Goal: Information Seeking & Learning: Learn about a topic

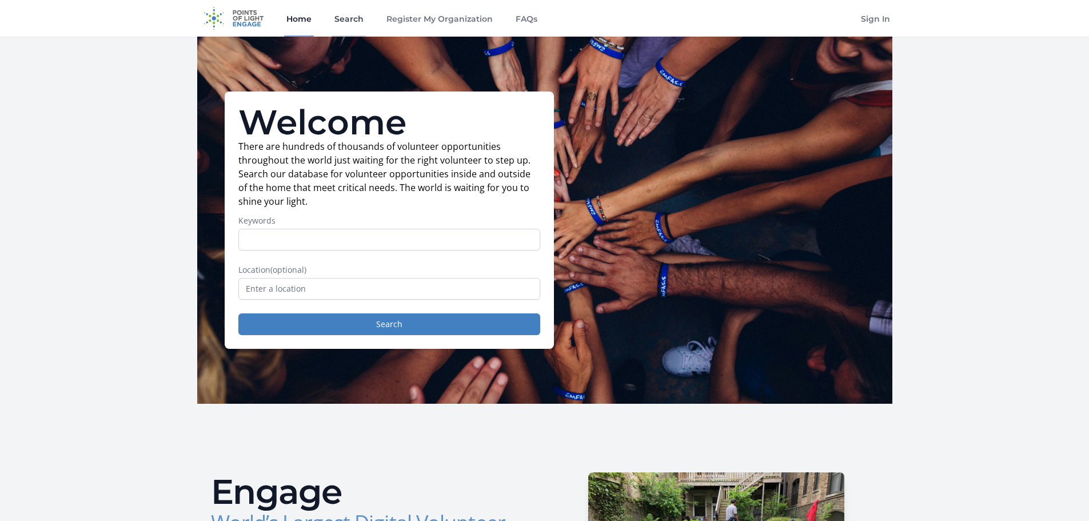
click at [362, 20] on link "Search" at bounding box center [349, 18] width 34 height 37
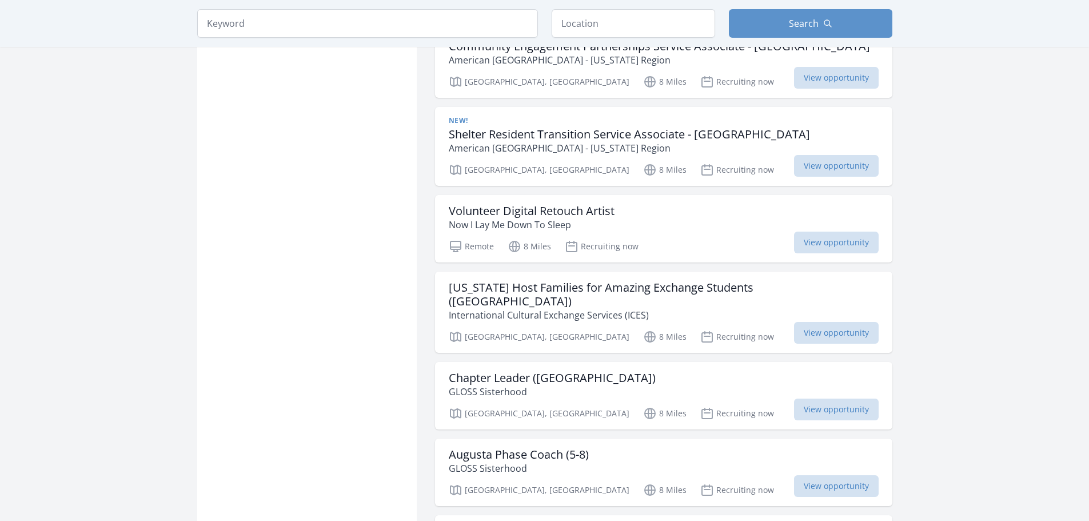
scroll to position [914, 0]
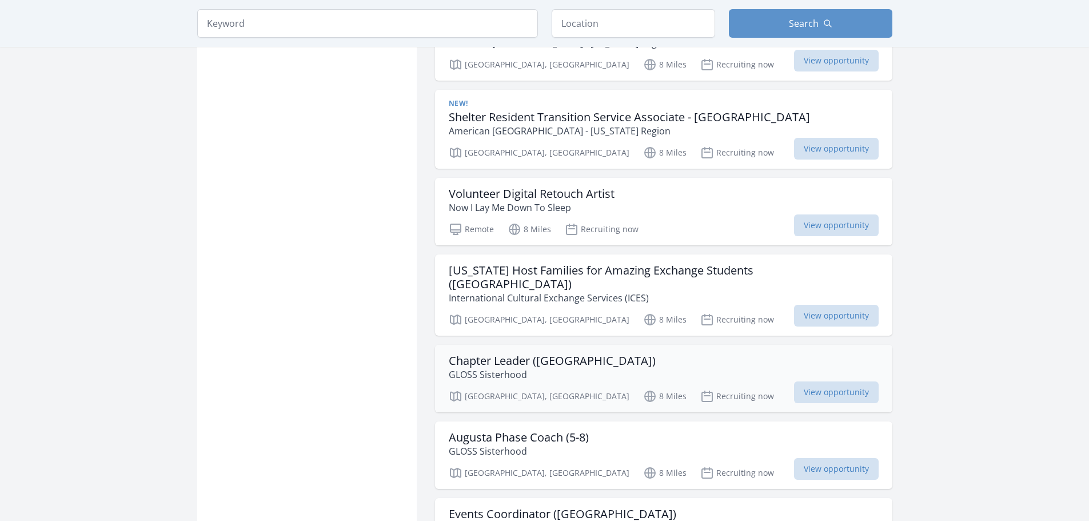
click at [507, 354] on h3 "Chapter Leader ([GEOGRAPHIC_DATA])" at bounding box center [552, 361] width 207 height 14
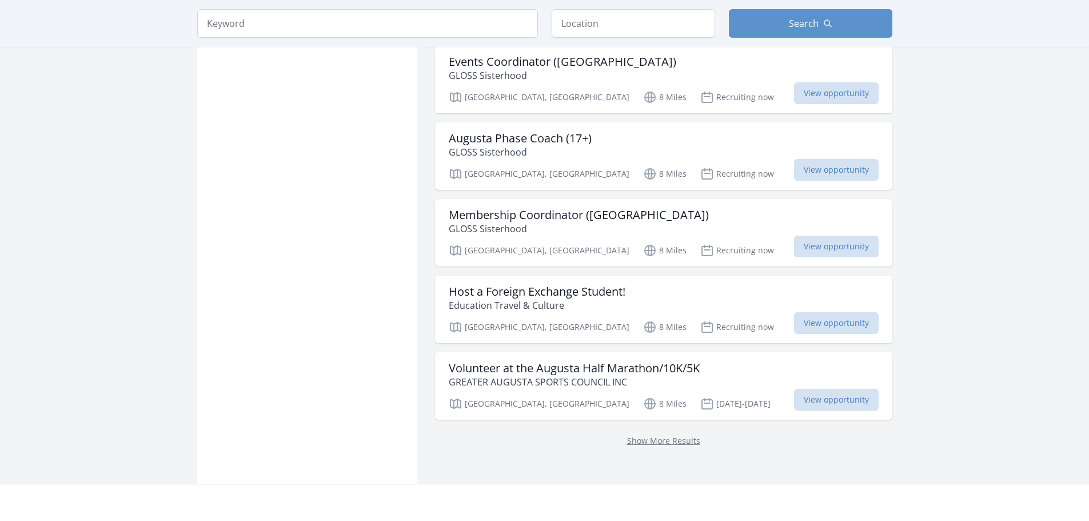
scroll to position [1372, 0]
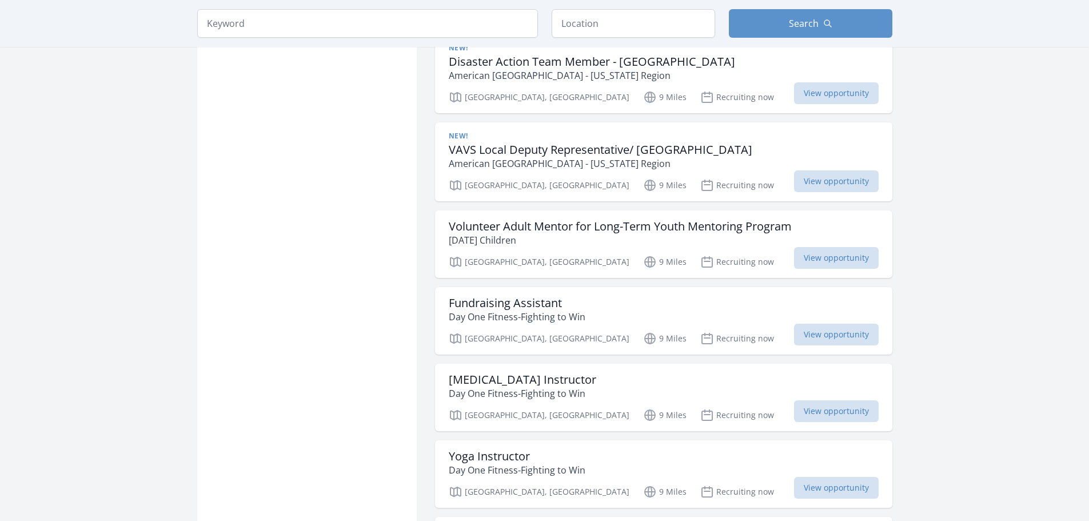
scroll to position [2800, 0]
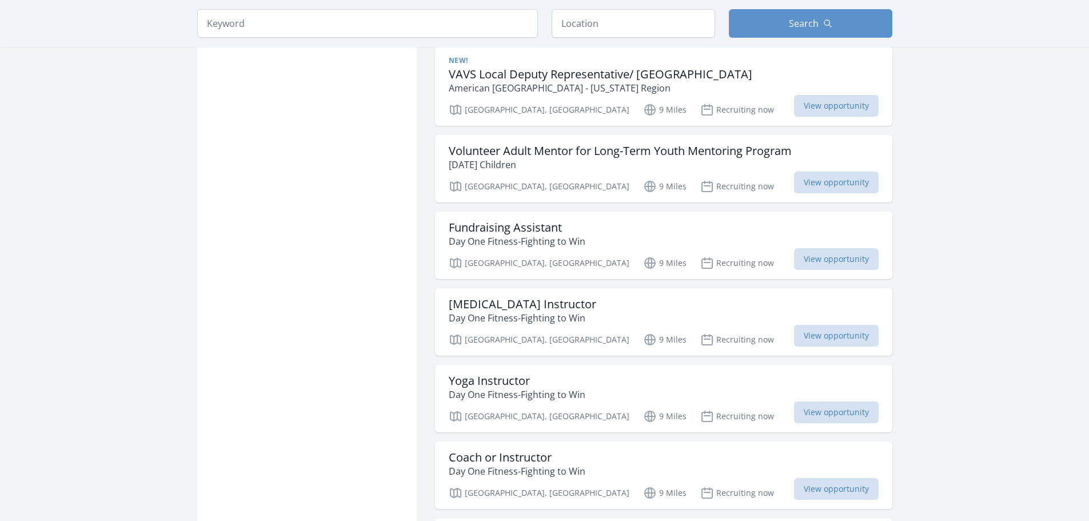
scroll to position [2857, 0]
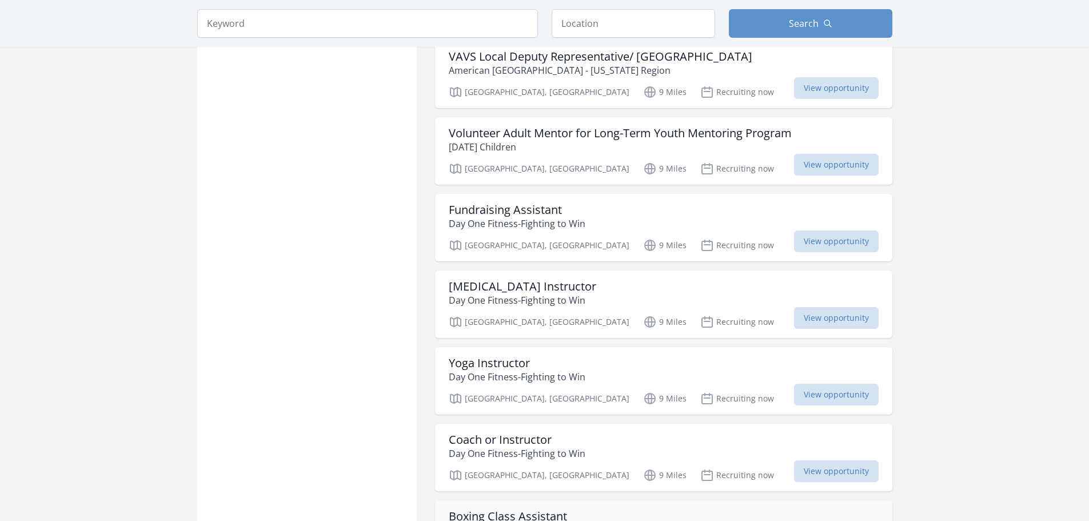
click at [452, 509] on h3 "Boxing Class Assistant" at bounding box center [517, 516] width 137 height 14
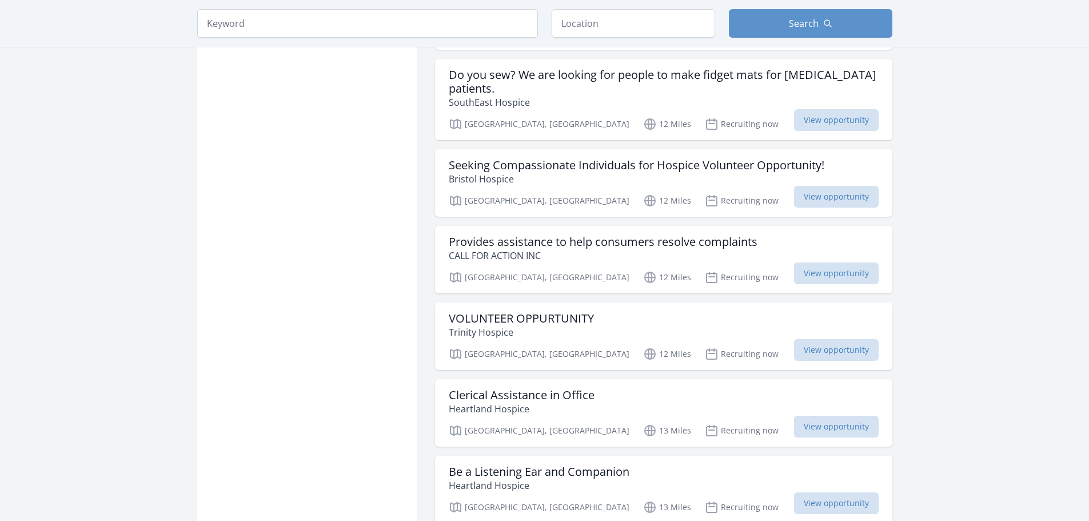
scroll to position [4400, 0]
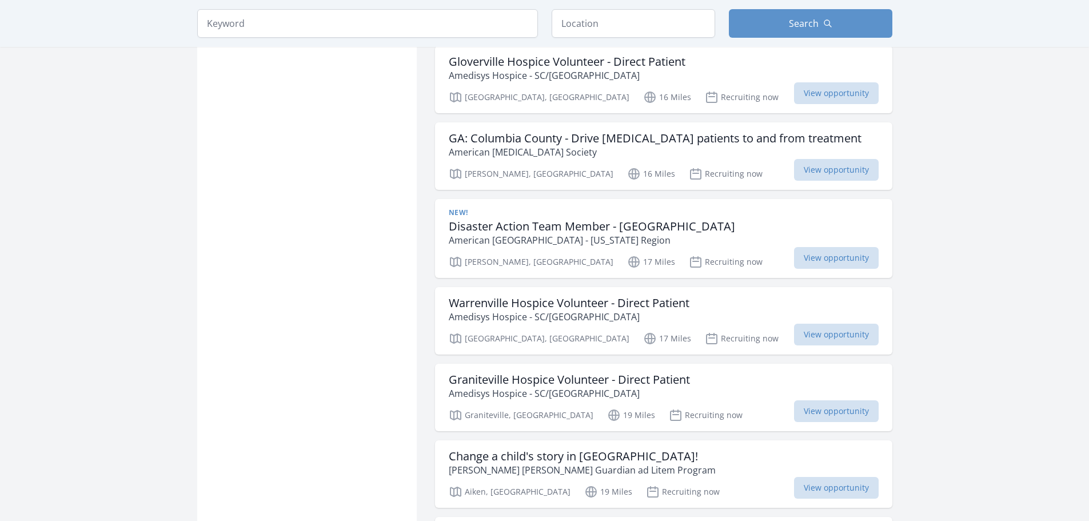
scroll to position [6001, 0]
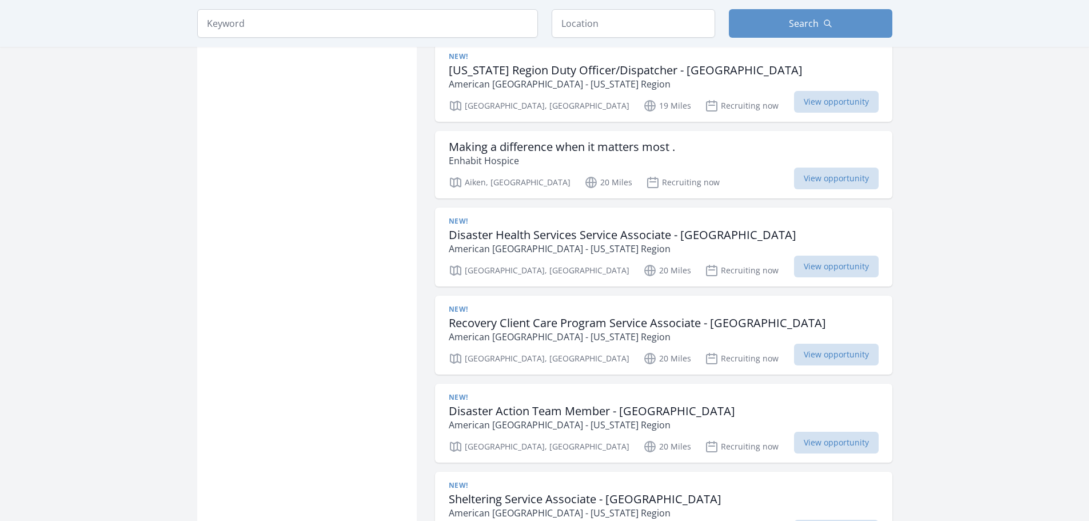
scroll to position [6515, 0]
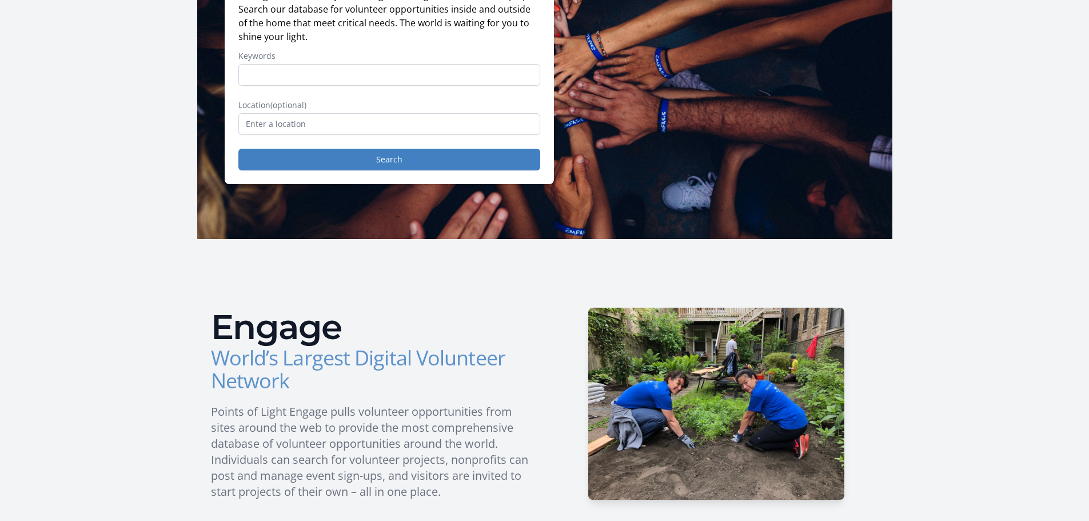
scroll to position [50, 0]
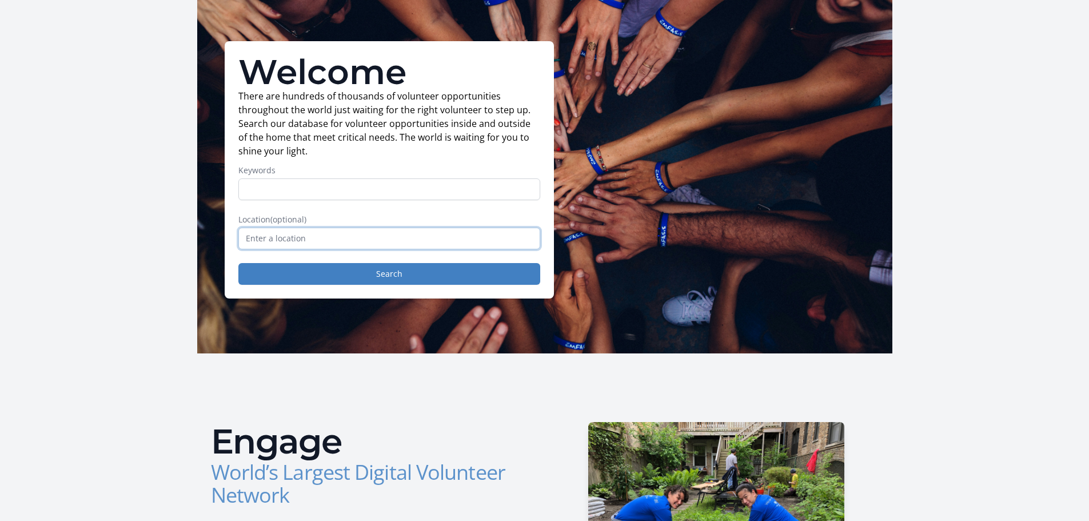
click at [403, 245] on input "text" at bounding box center [389, 238] width 302 height 22
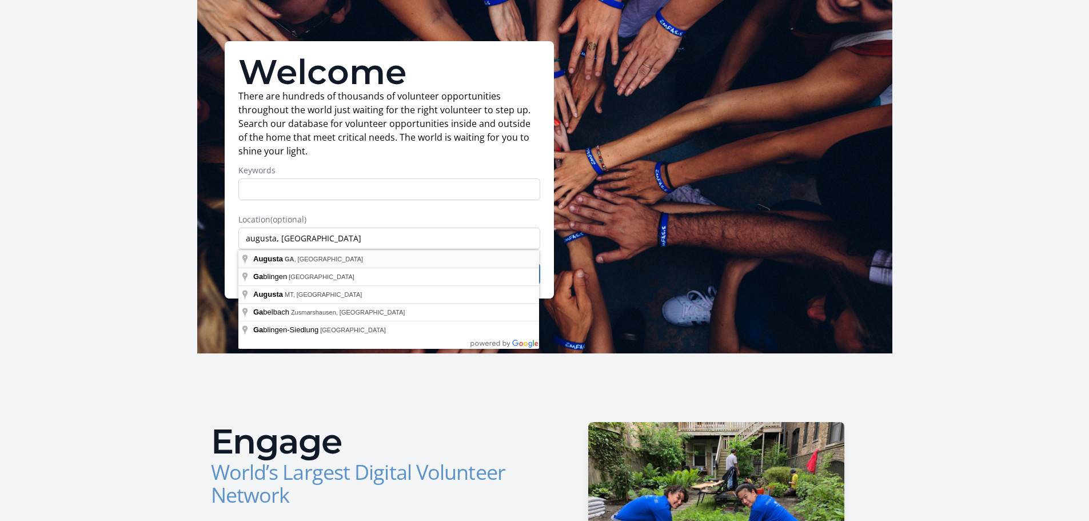
type input "[GEOGRAPHIC_DATA], [GEOGRAPHIC_DATA], [GEOGRAPHIC_DATA]"
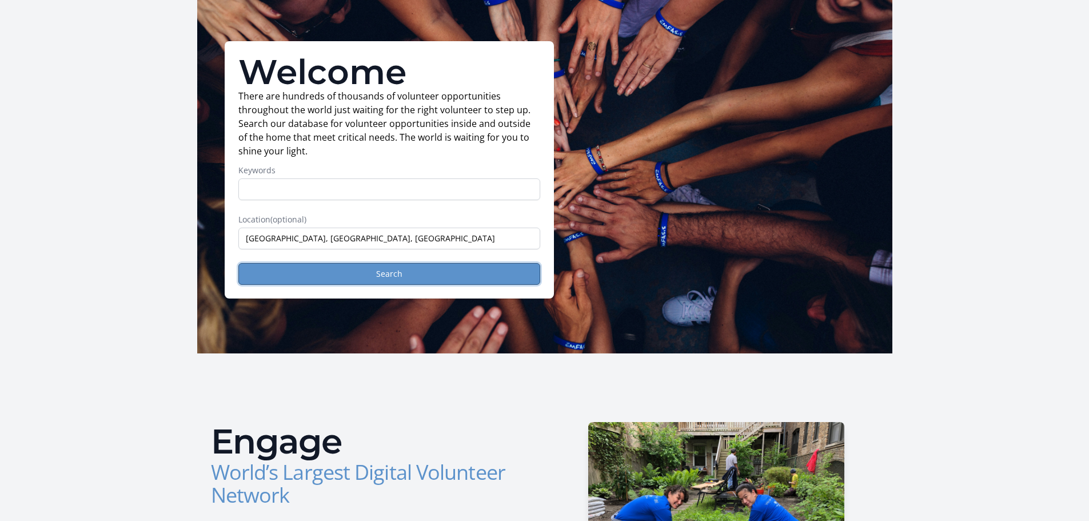
click at [397, 267] on button "Search" at bounding box center [389, 274] width 302 height 22
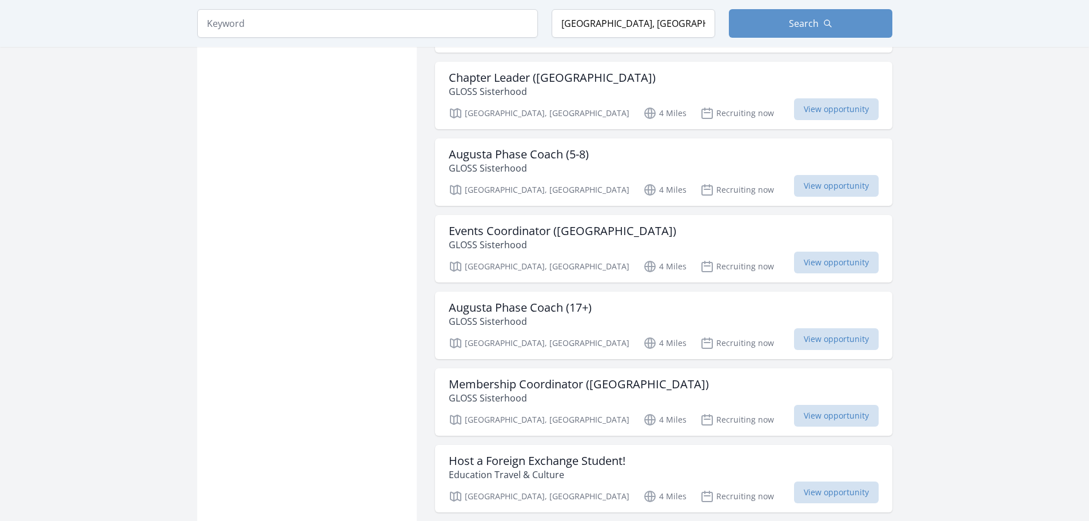
scroll to position [1314, 0]
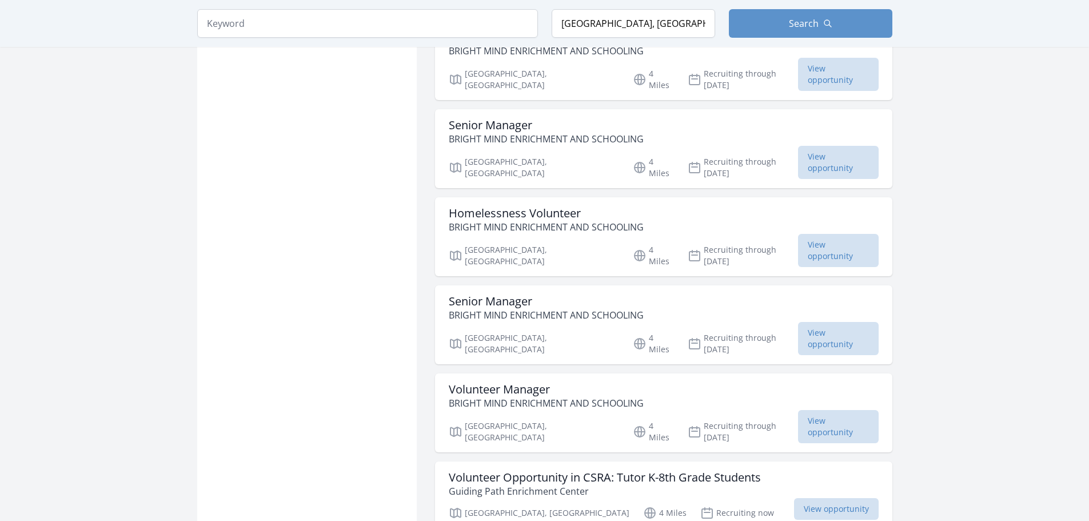
scroll to position [1886, 0]
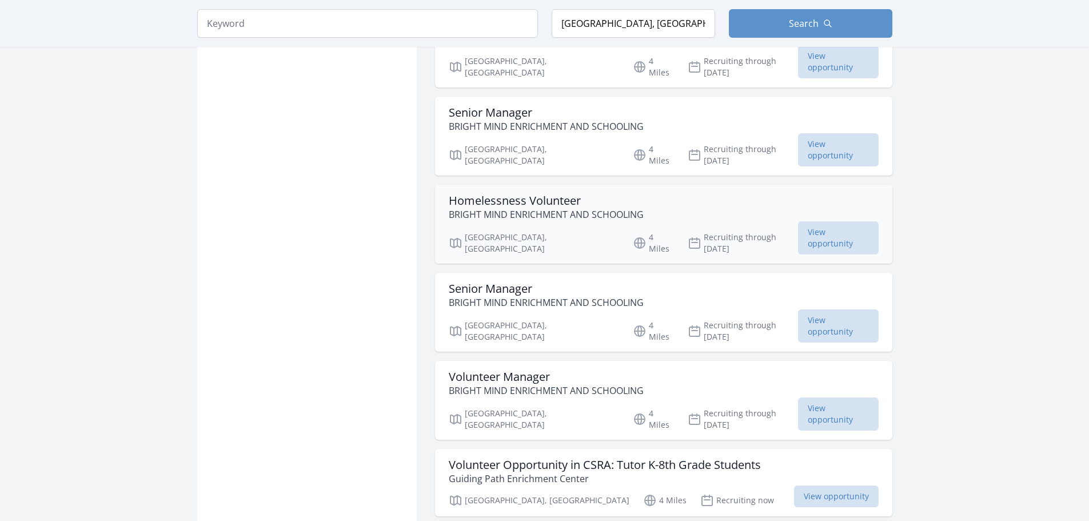
click at [518, 194] on h3 "Homelessness Volunteer" at bounding box center [546, 201] width 195 height 14
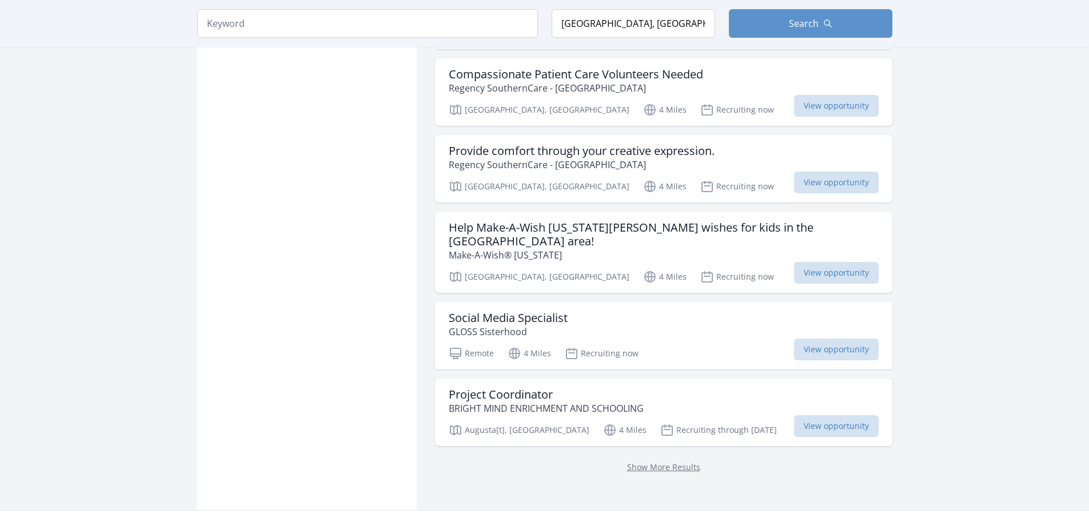
scroll to position [3029, 0]
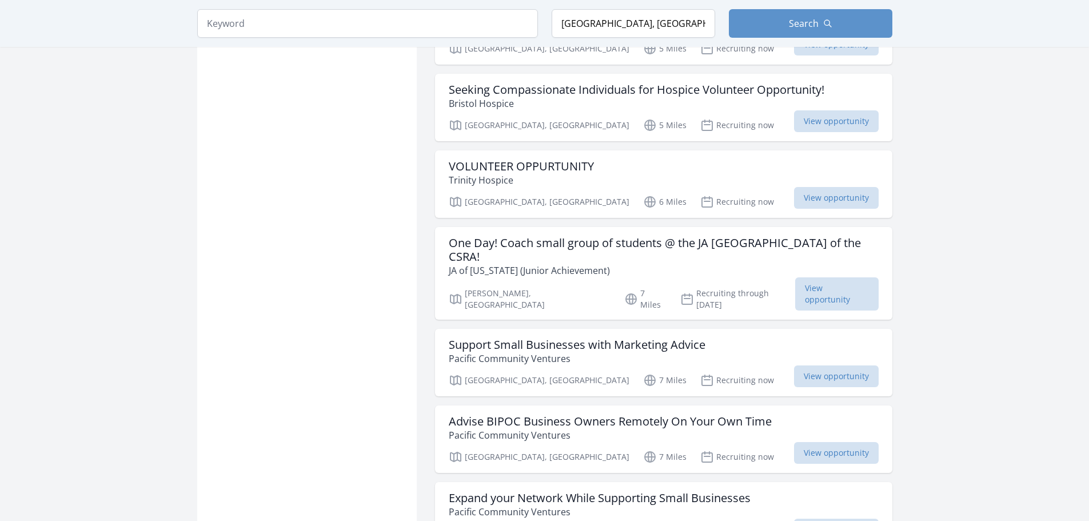
scroll to position [3715, 0]
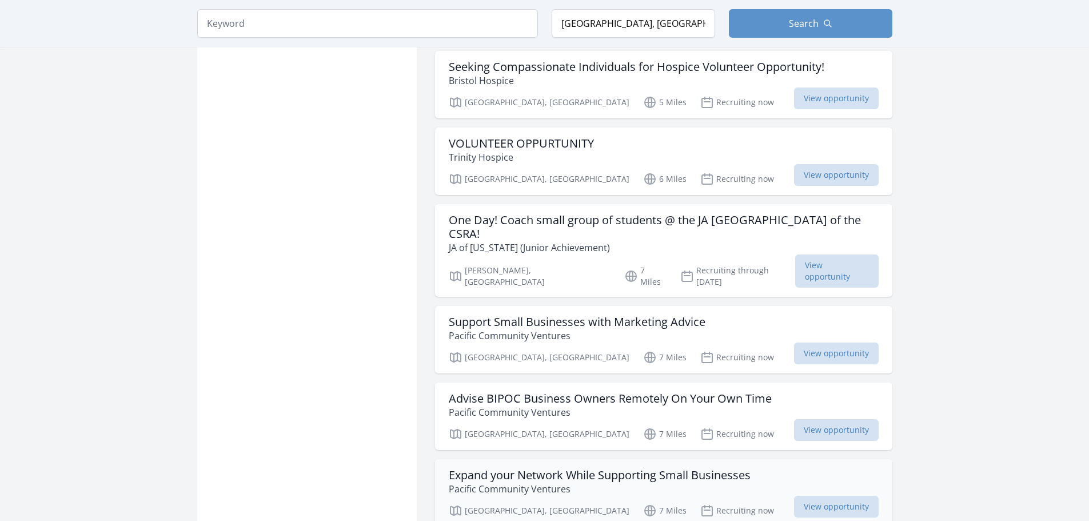
click at [502, 468] on h3 "Expand your Network While Supporting Small Businesses" at bounding box center [600, 475] width 302 height 14
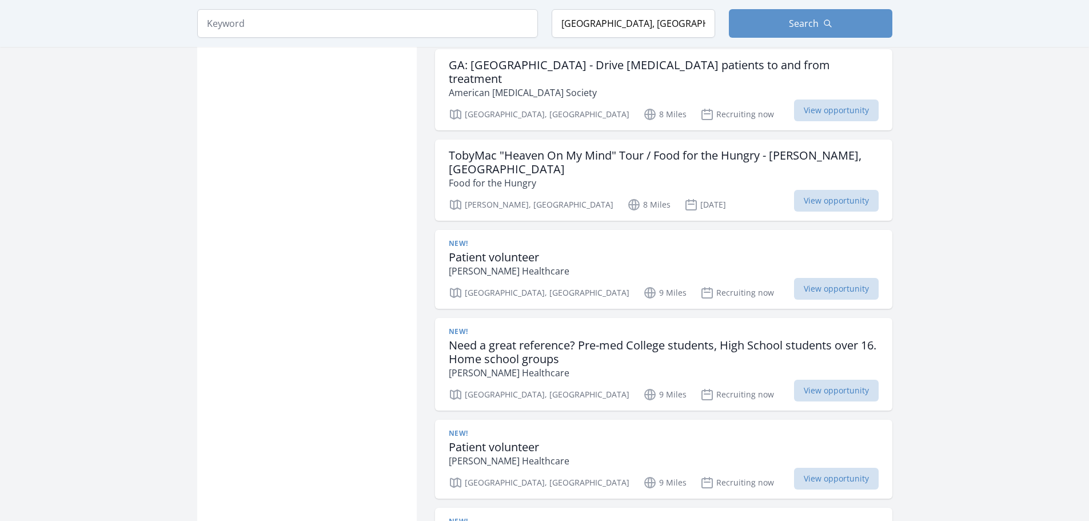
scroll to position [4515, 0]
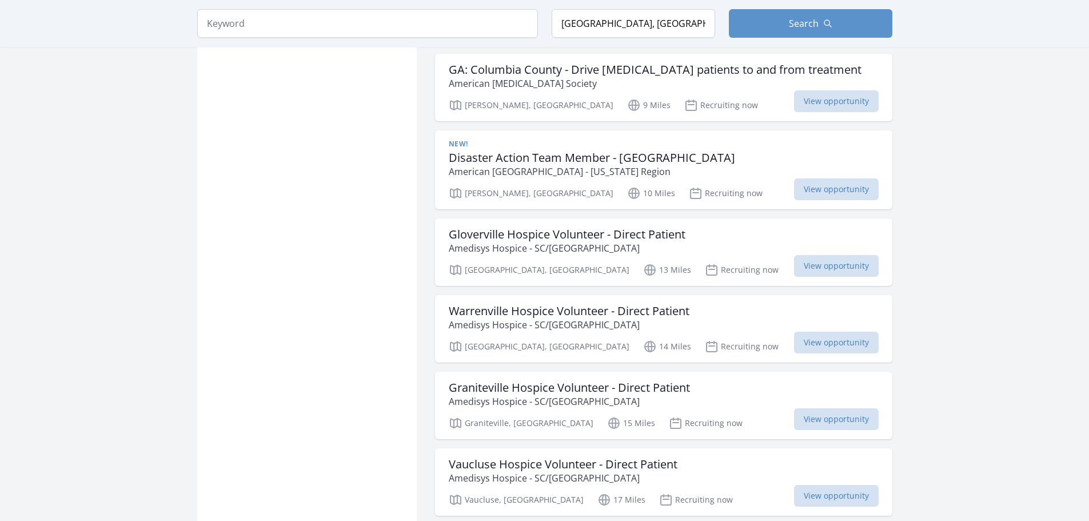
scroll to position [6001, 0]
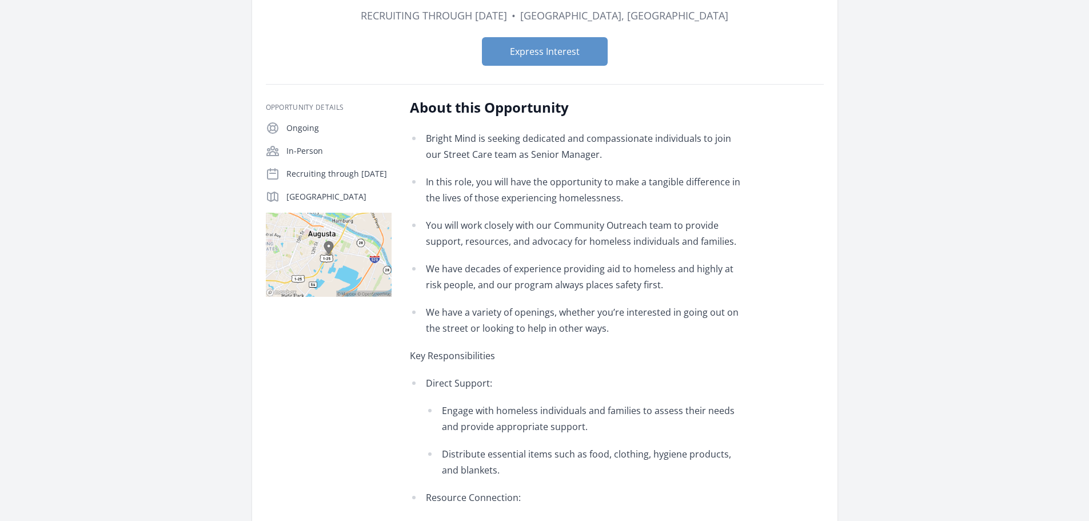
scroll to position [114, 0]
